Goal: Information Seeking & Learning: Learn about a topic

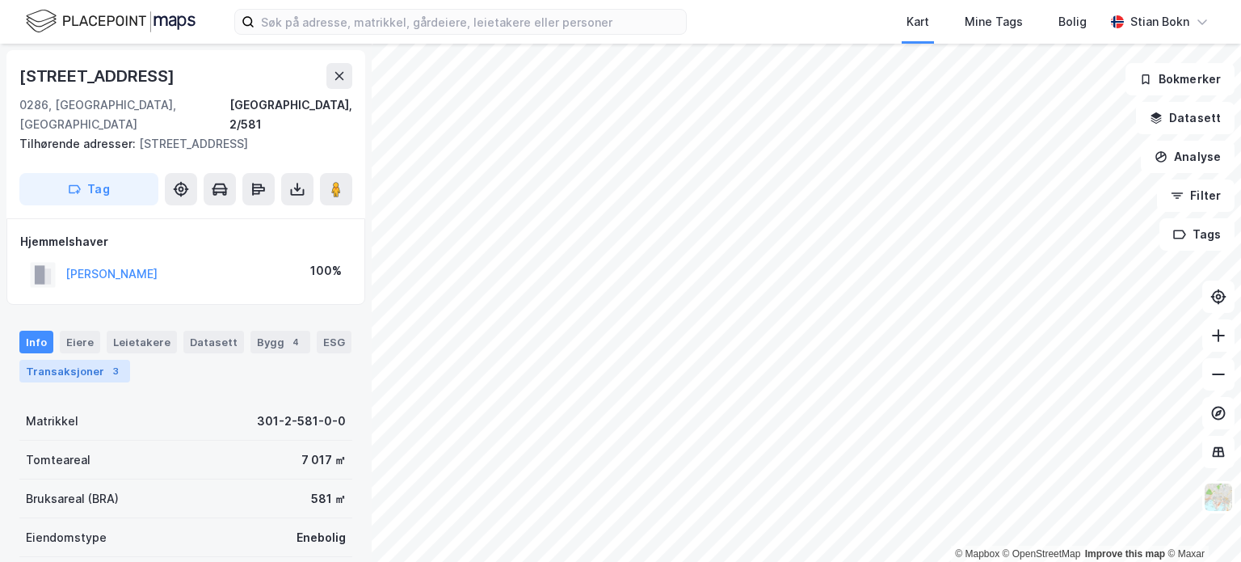
click at [90, 360] on div "Transaksjoner 3" at bounding box center [74, 371] width 111 height 23
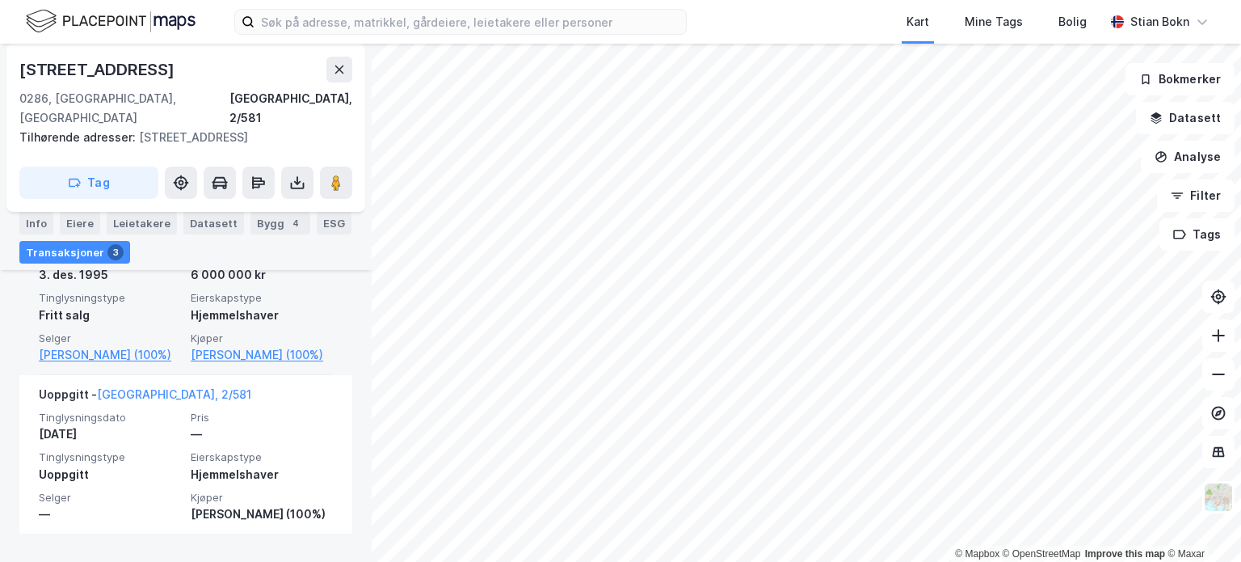
scroll to position [637, 0]
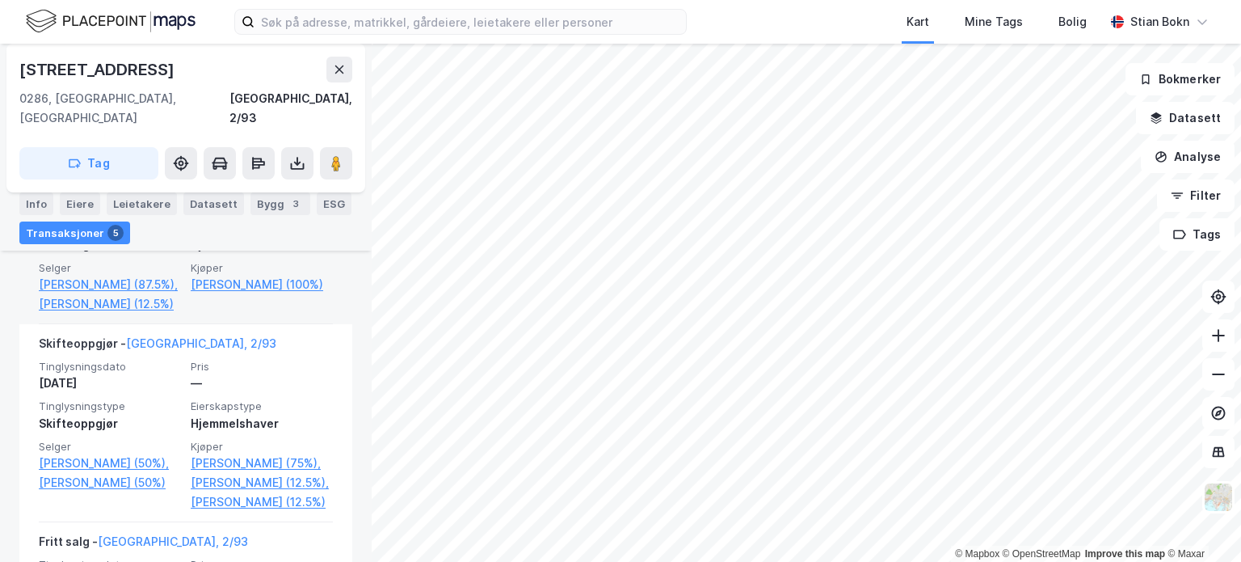
scroll to position [587, 0]
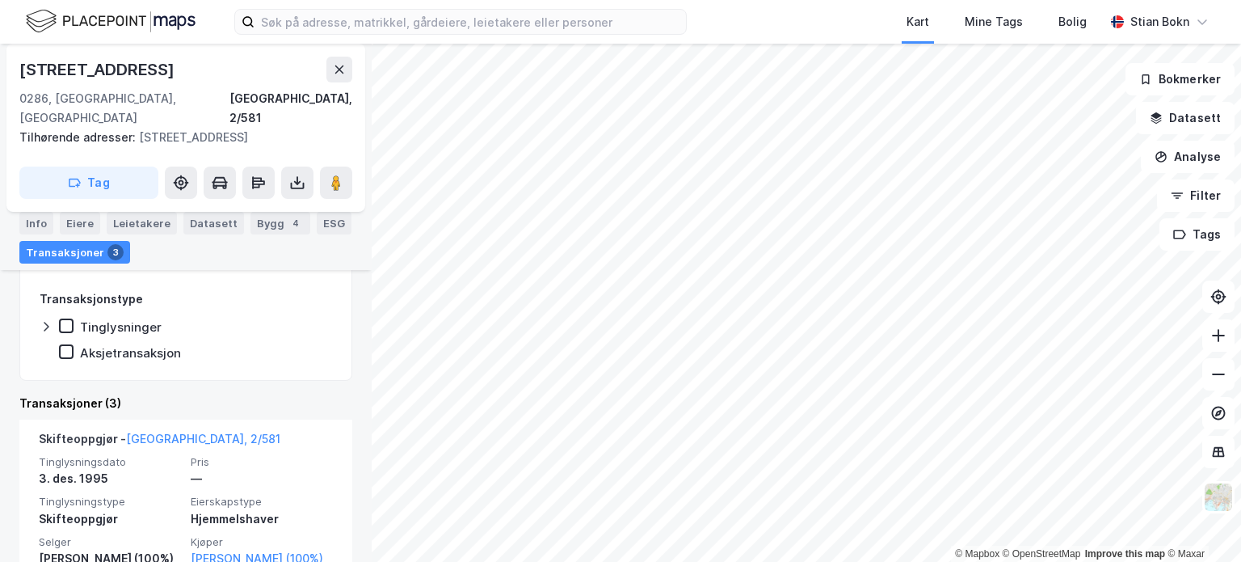
scroll to position [314, 0]
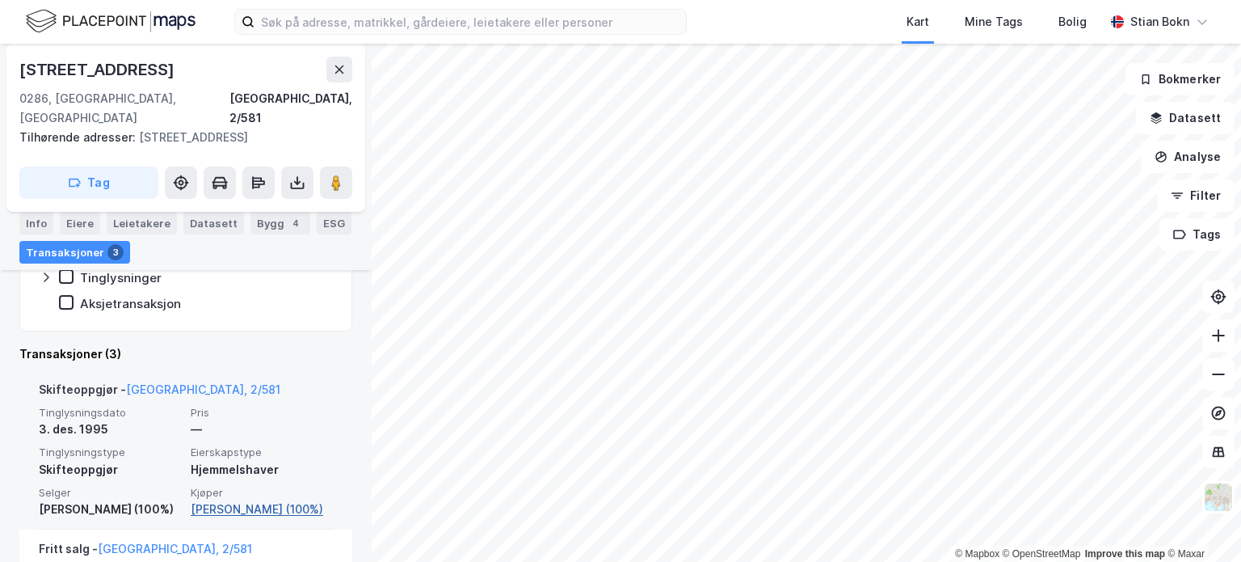
click at [247, 499] on link "Torp Sophie Augusta (100%)" at bounding box center [262, 508] width 142 height 19
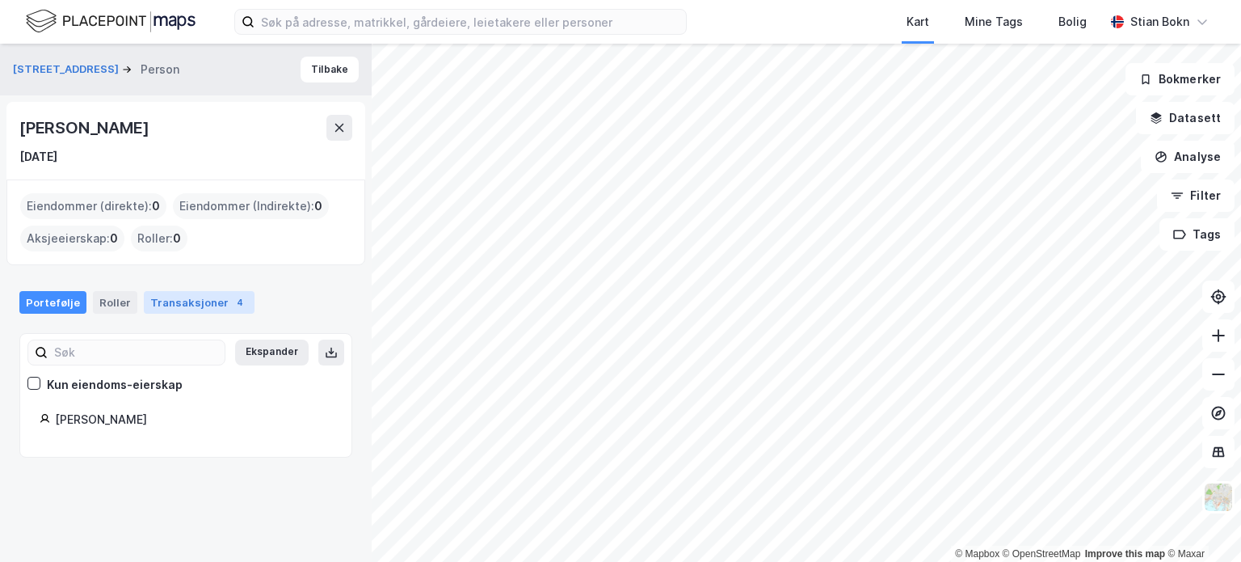
click at [181, 303] on div "Transaksjoner 4" at bounding box center [199, 302] width 111 height 23
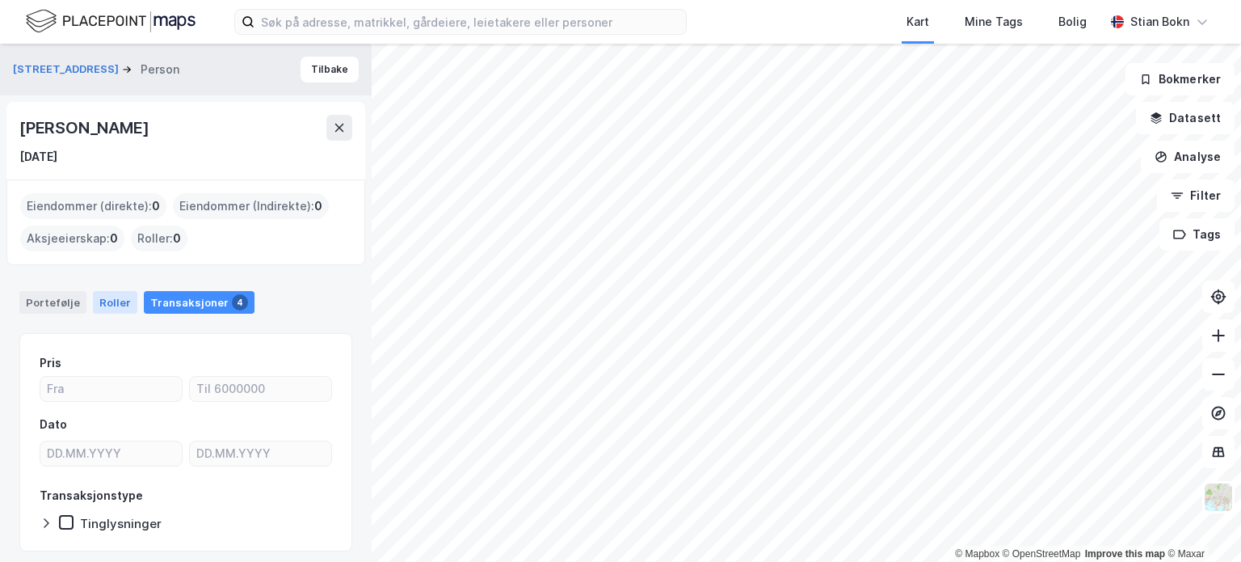
click at [101, 297] on div "Roller" at bounding box center [115, 302] width 44 height 23
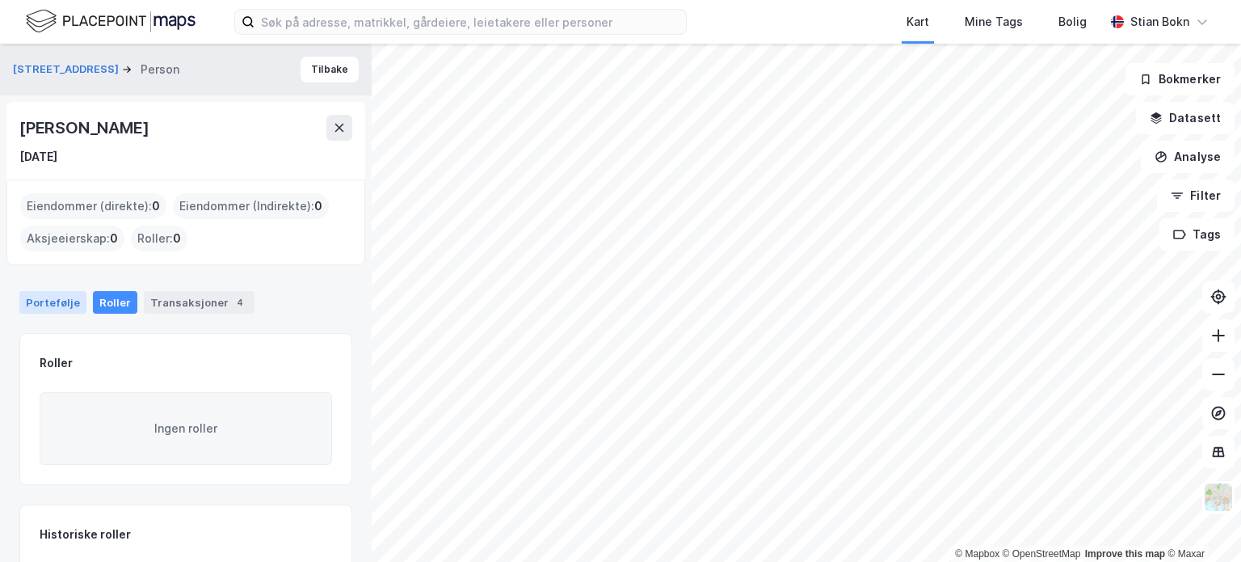
click at [43, 301] on div "Portefølje" at bounding box center [52, 302] width 67 height 23
